Goal: Find specific page/section

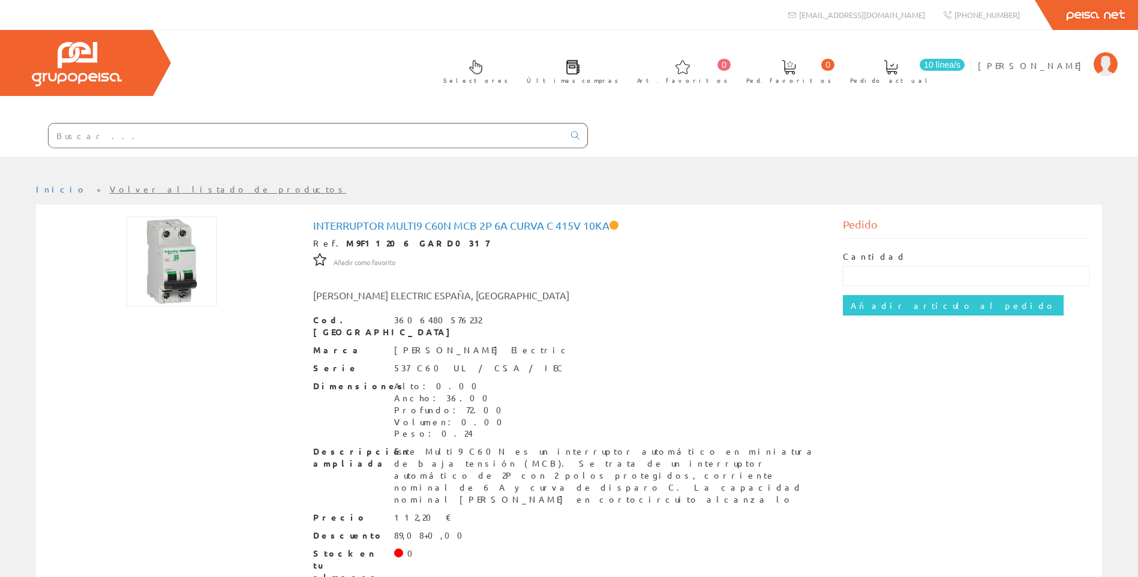
scroll to position [28, 0]
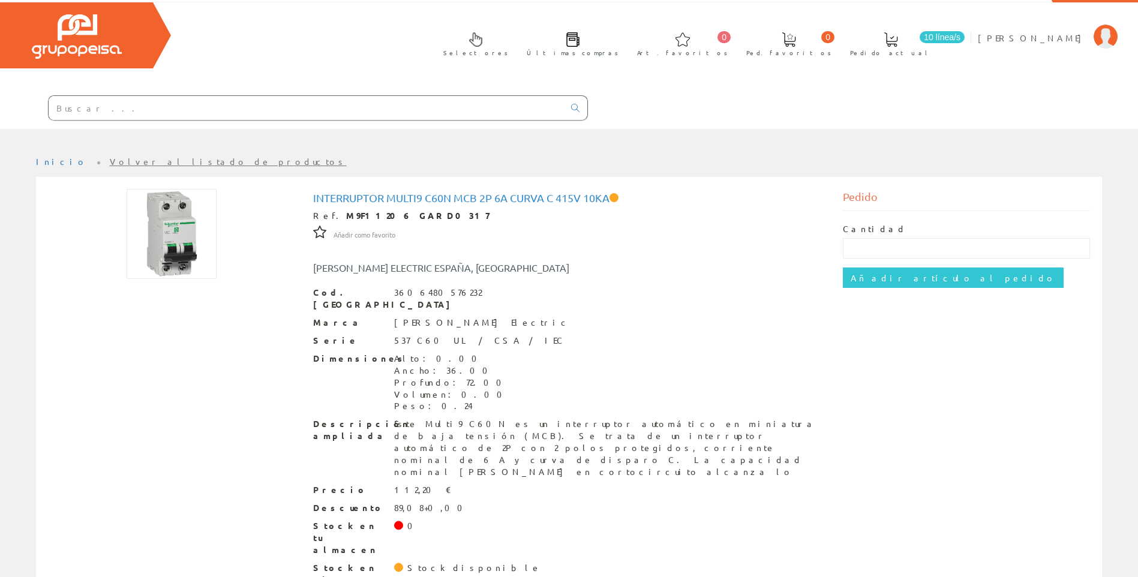
click at [421, 106] on input "text" at bounding box center [306, 108] width 515 height 24
paste input "2765140000"
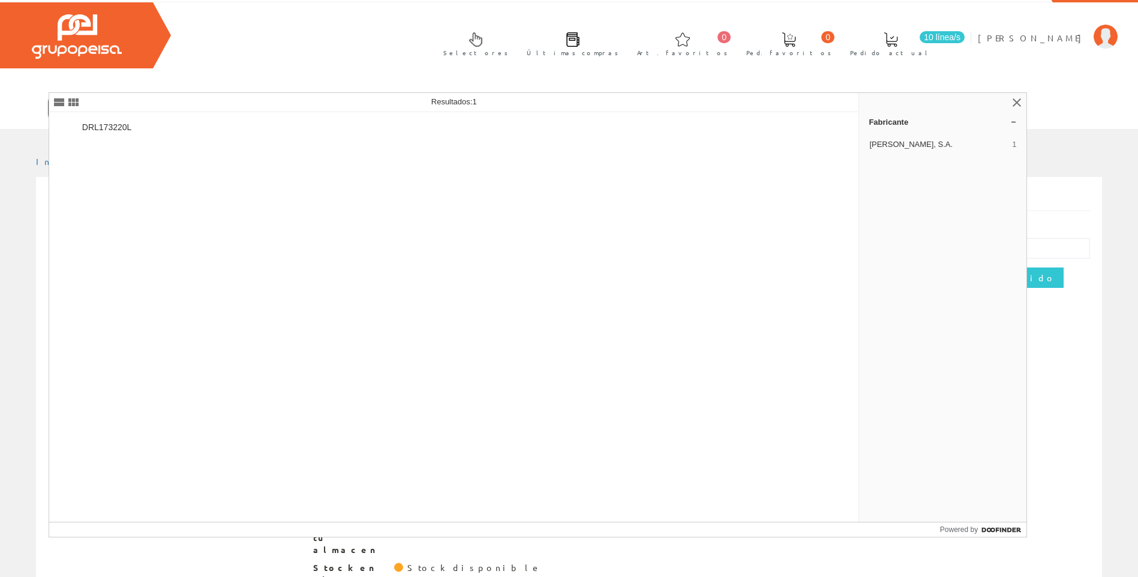
type input "2765140000"
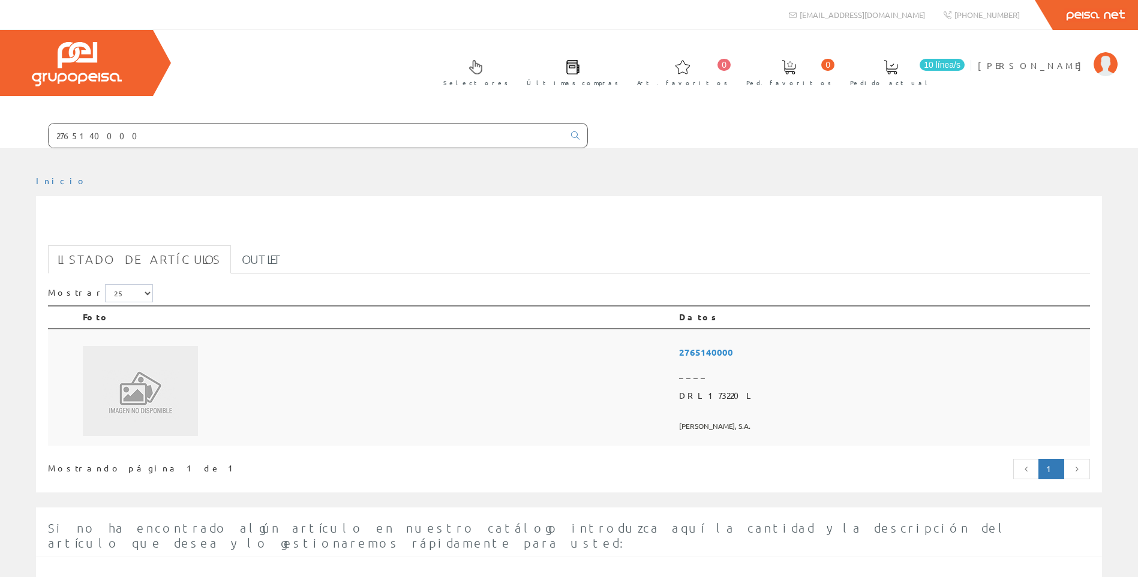
click at [529, 374] on td at bounding box center [376, 387] width 596 height 117
